Goal: Feedback & Contribution: Contribute content

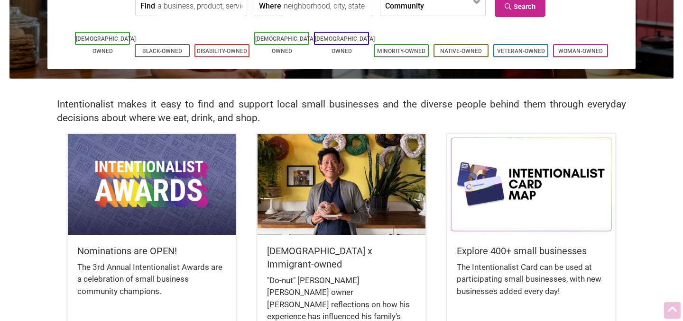
scroll to position [135, 0]
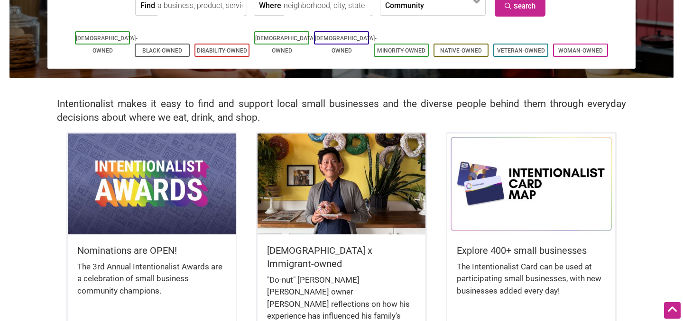
click at [156, 216] on img at bounding box center [152, 184] width 168 height 100
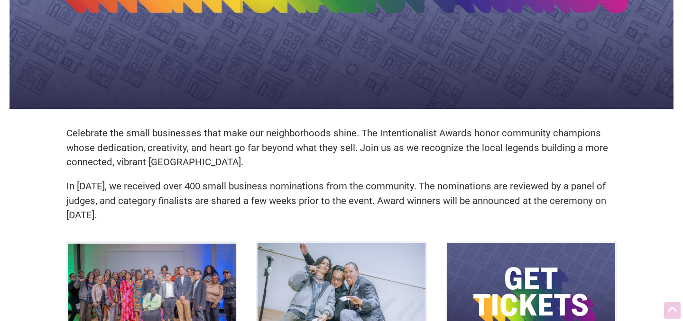
scroll to position [400, 0]
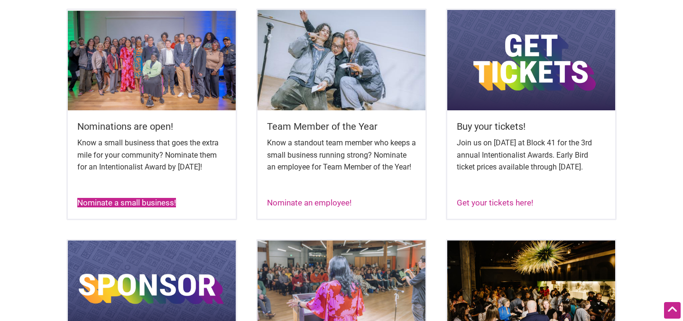
click at [156, 208] on link "Nominate a small business!" at bounding box center [126, 202] width 99 height 9
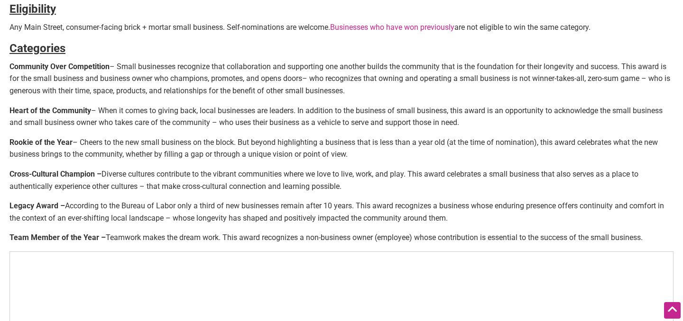
scroll to position [366, 0]
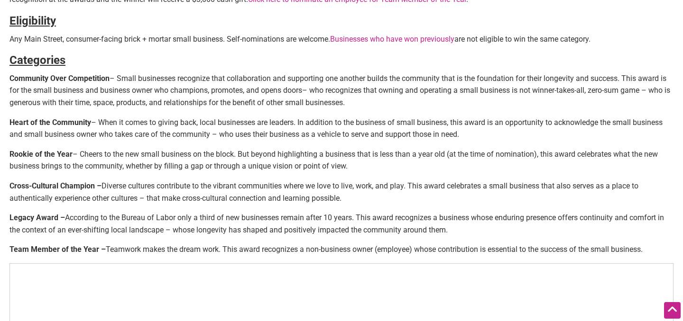
drag, startPoint x: 121, startPoint y: 78, endPoint x: 366, endPoint y: 100, distance: 246.0
click at [366, 100] on p "Community Over Competition – Small businesses recognize that collaboration and …" at bounding box center [341, 91] width 664 height 37
copy p "Small businesses recognize that collaboration and supporting one another builds…"
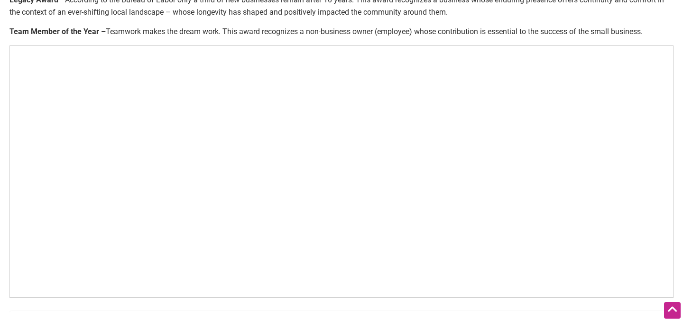
scroll to position [588, 0]
